Goal: Task Accomplishment & Management: Use online tool/utility

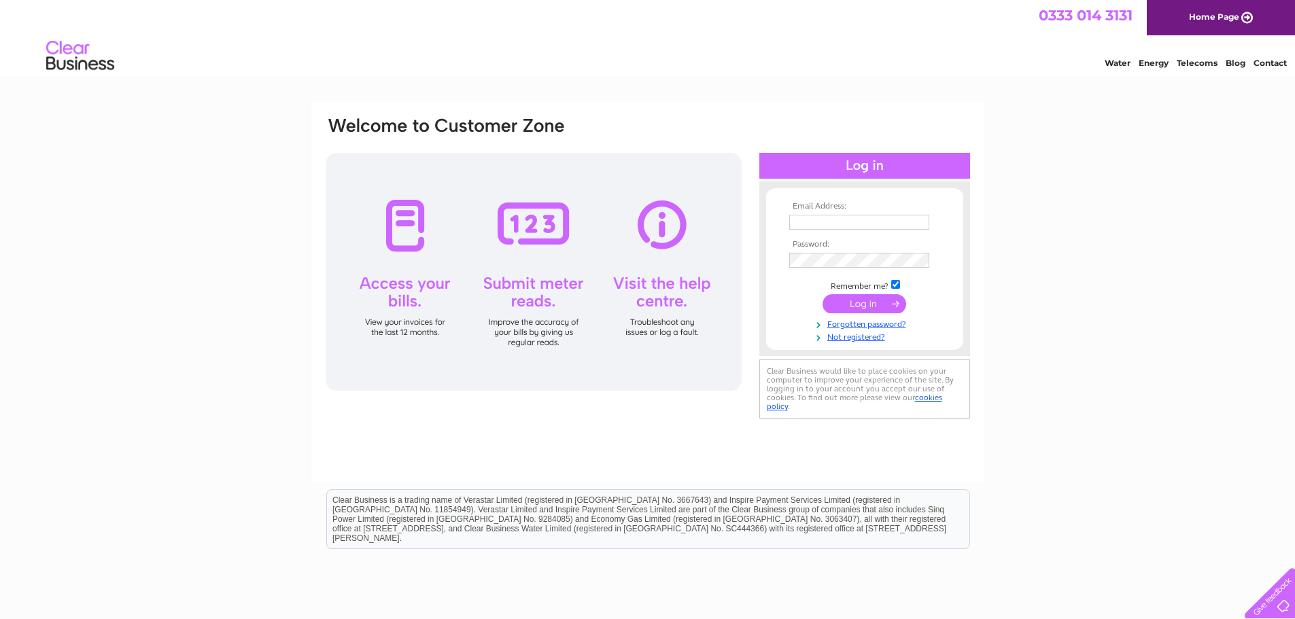
type input "dv@croftsurveyors.co.uk"
click at [879, 302] on input "submit" at bounding box center [864, 303] width 84 height 19
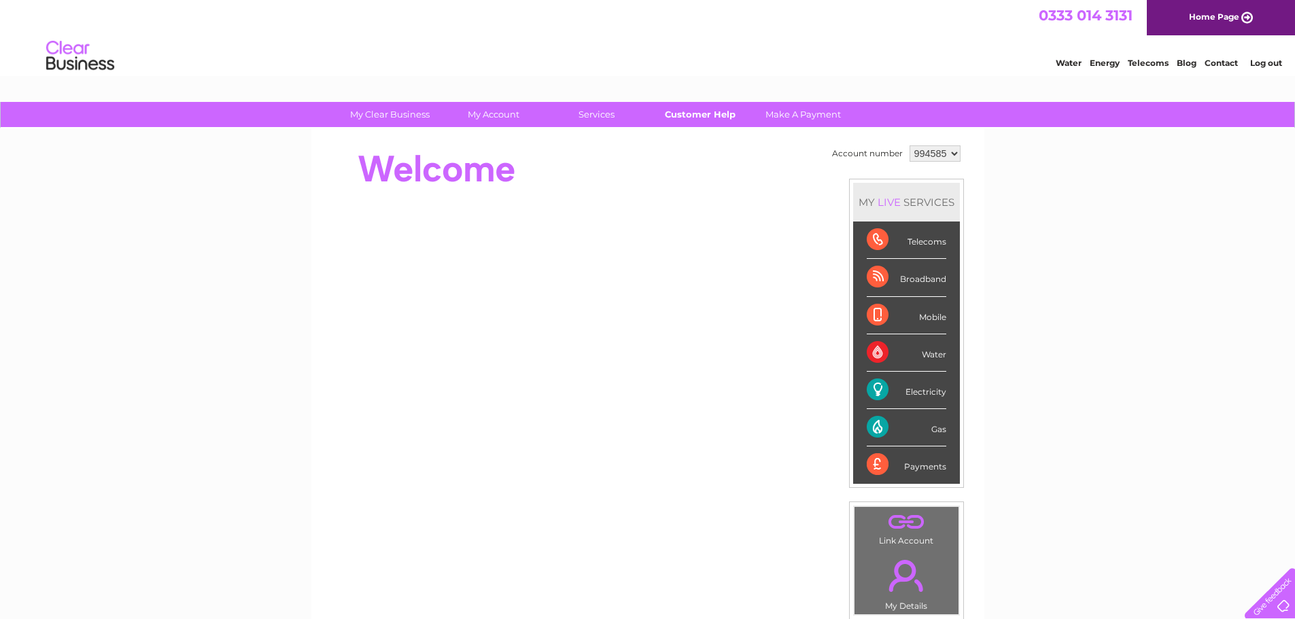
click at [720, 111] on link "Customer Help" at bounding box center [700, 114] width 112 height 25
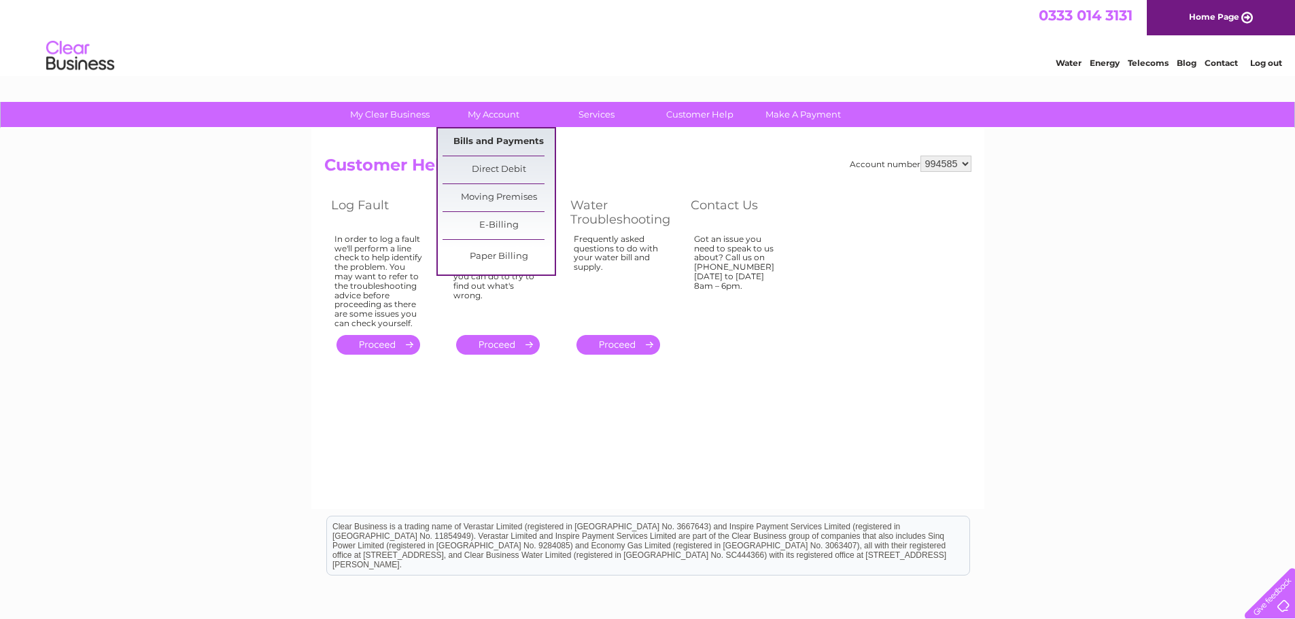
click at [497, 139] on link "Bills and Payments" at bounding box center [498, 141] width 112 height 27
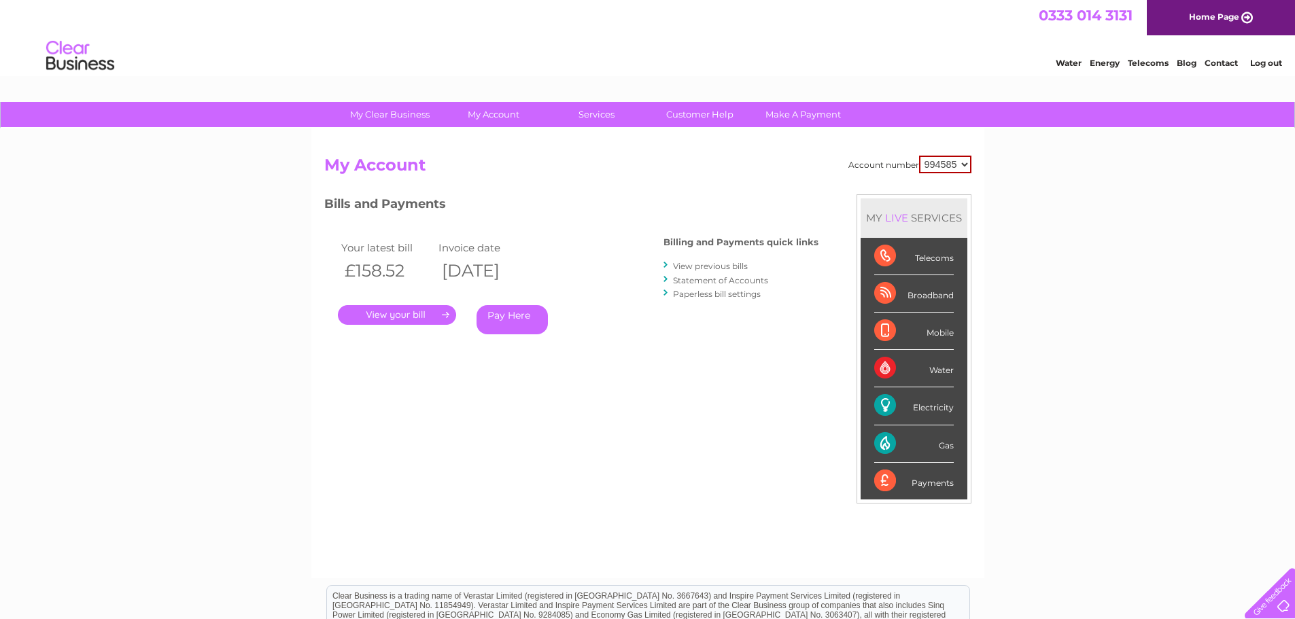
click at [966, 164] on select "994585" at bounding box center [945, 165] width 52 height 18
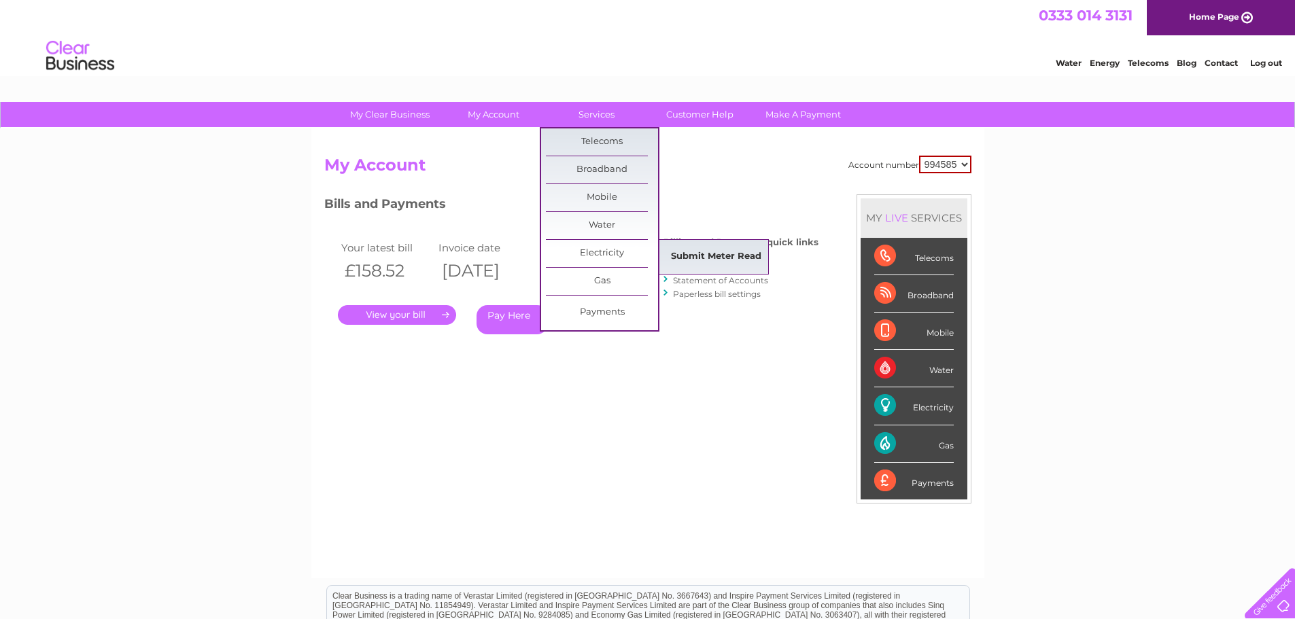
click at [703, 252] on link "Submit Meter Read" at bounding box center [716, 256] width 112 height 27
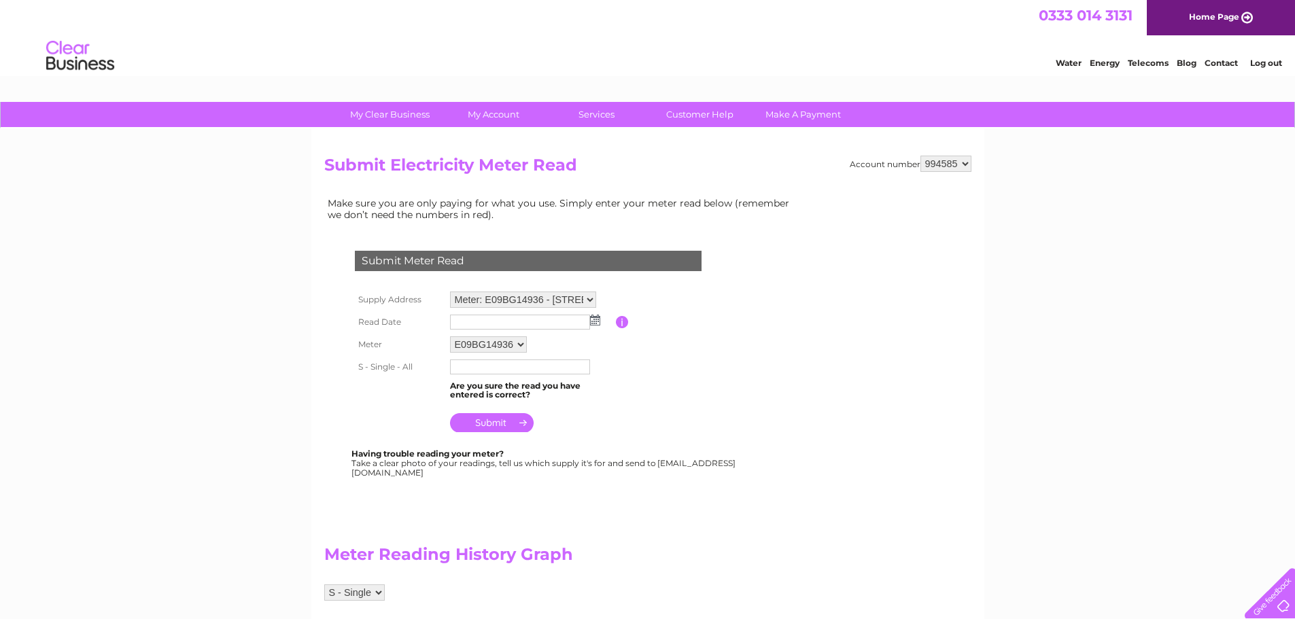
click at [593, 321] on img at bounding box center [595, 320] width 10 height 11
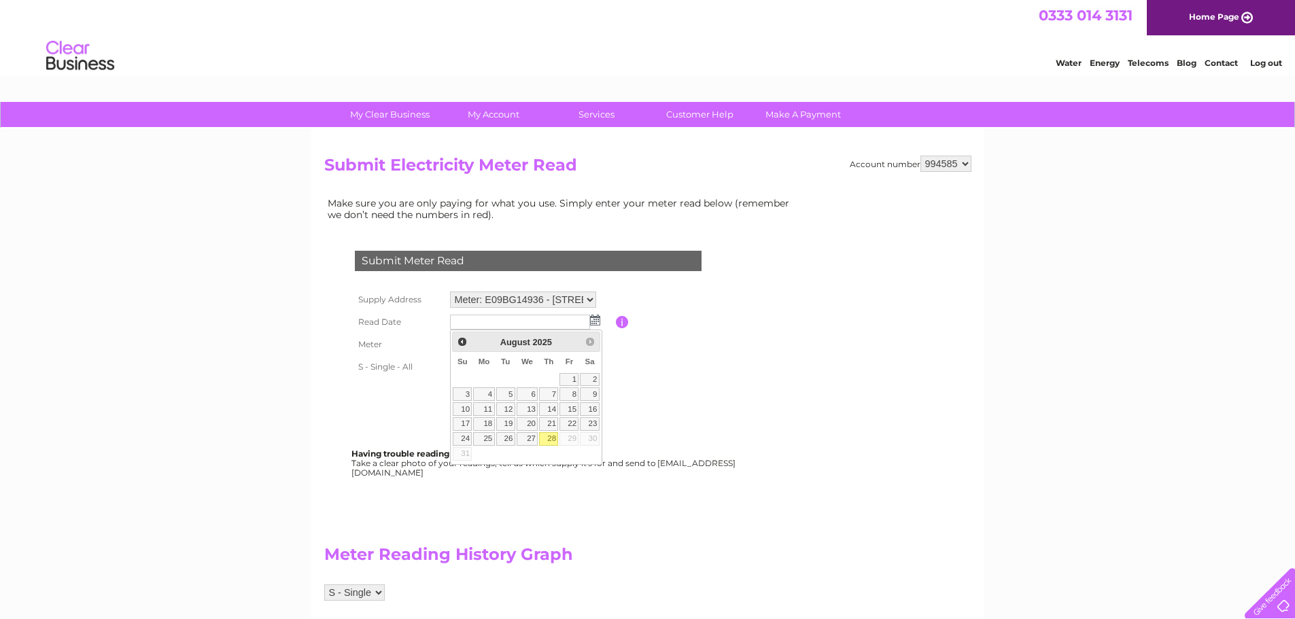
click at [550, 438] on link "28" at bounding box center [548, 439] width 19 height 14
type input "2025/08/28"
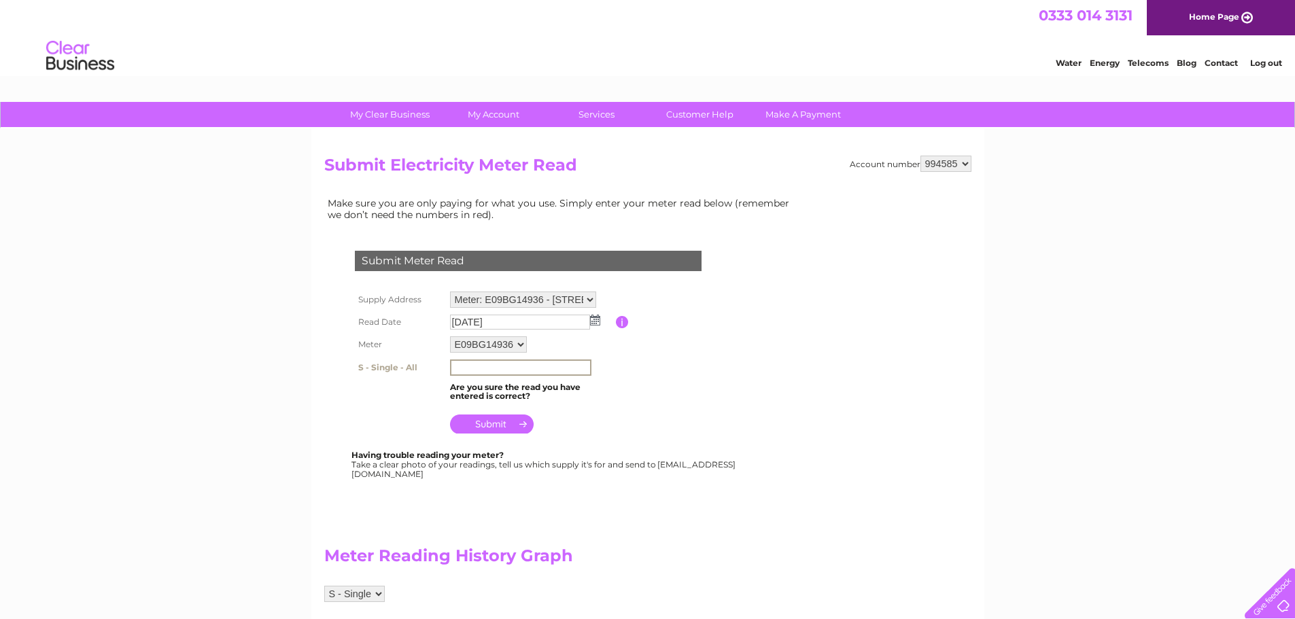
click at [543, 369] on input "text" at bounding box center [520, 368] width 141 height 16
type input "621738"
click at [497, 425] on input "submit" at bounding box center [492, 424] width 84 height 19
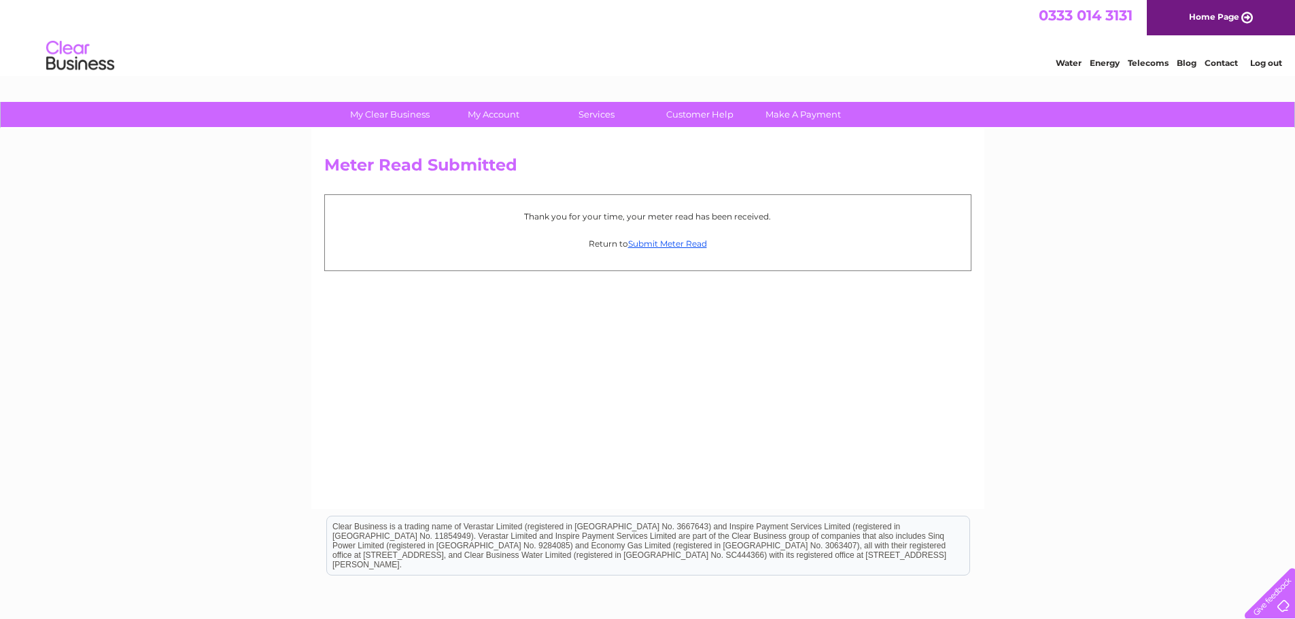
click at [1270, 61] on link "Log out" at bounding box center [1266, 63] width 32 height 10
